Goal: Complete application form

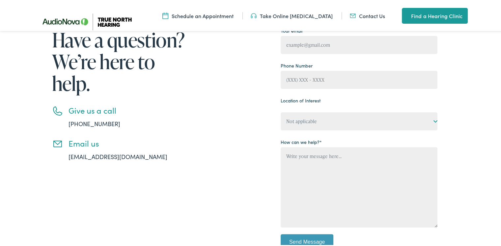
scroll to position [99, 0]
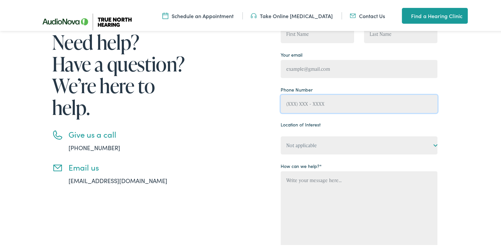
click at [311, 102] on input "Contact form" at bounding box center [359, 103] width 157 height 18
type input "[PHONE_NUMBER]"
type input "[PERSON_NAME]"
type input "[PERSON_NAME][EMAIL_ADDRESS][DOMAIN_NAME]"
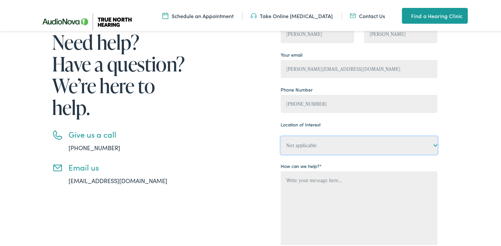
click at [325, 147] on select "Not applicable True North Hearing, Acton True North Hearing, [GEOGRAPHIC_DATA] …" at bounding box center [359, 144] width 157 height 18
select select "True North Hearing, [GEOGRAPHIC_DATA]"
click at [281, 135] on select "Not applicable True North Hearing, Acton True North Hearing, [GEOGRAPHIC_DATA] …" at bounding box center [359, 144] width 157 height 18
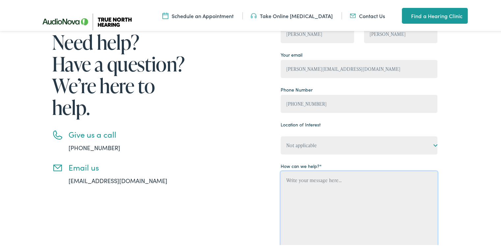
click at [314, 184] on textarea "Contact form" at bounding box center [359, 210] width 157 height 80
paste textarea ""True North Hearing - Avon MOVED: Please visit [GEOGRAPHIC_DATA] or call for mo…"
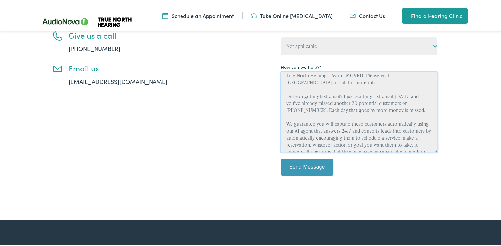
scroll to position [202, 0]
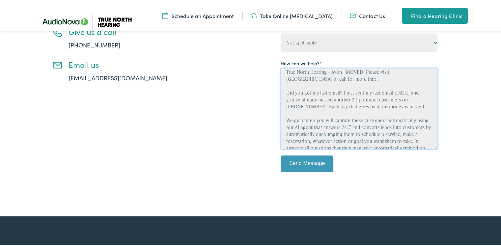
type textarea "True North Hearing - Avon MOVED: Please visit [GEOGRAPHIC_DATA] or call for mor…"
drag, startPoint x: 299, startPoint y: 177, endPoint x: 298, endPoint y: 170, distance: 6.7
click at [298, 174] on div "Your Name [PERSON_NAME] [PERSON_NAME] Your email [PERSON_NAME][EMAIL_ADDRESS][D…" at bounding box center [359, 47] width 157 height 272
click at [298, 170] on p "Send Message" at bounding box center [359, 164] width 157 height 21
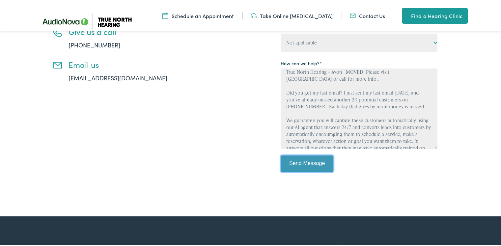
click at [297, 165] on input "Send Message" at bounding box center [307, 162] width 53 height 16
click at [297, 164] on input "Send Message" at bounding box center [307, 162] width 53 height 16
drag, startPoint x: 297, startPoint y: 163, endPoint x: 297, endPoint y: 159, distance: 4.0
click at [297, 159] on input "Send Message" at bounding box center [307, 162] width 53 height 16
